Goal: Register for event/course

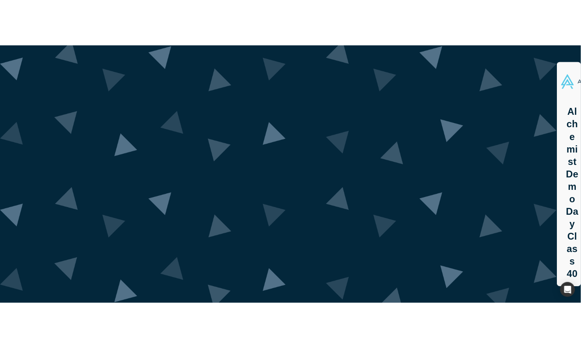
scroll to position [60, 0]
